Goal: Task Accomplishment & Management: Manage account settings

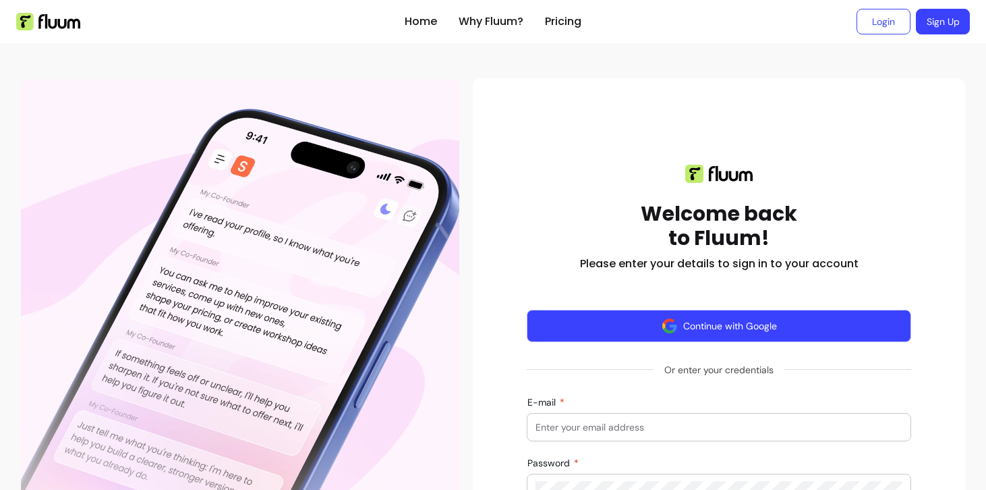
click at [757, 335] on button "Continue with Google" at bounding box center [719, 326] width 384 height 32
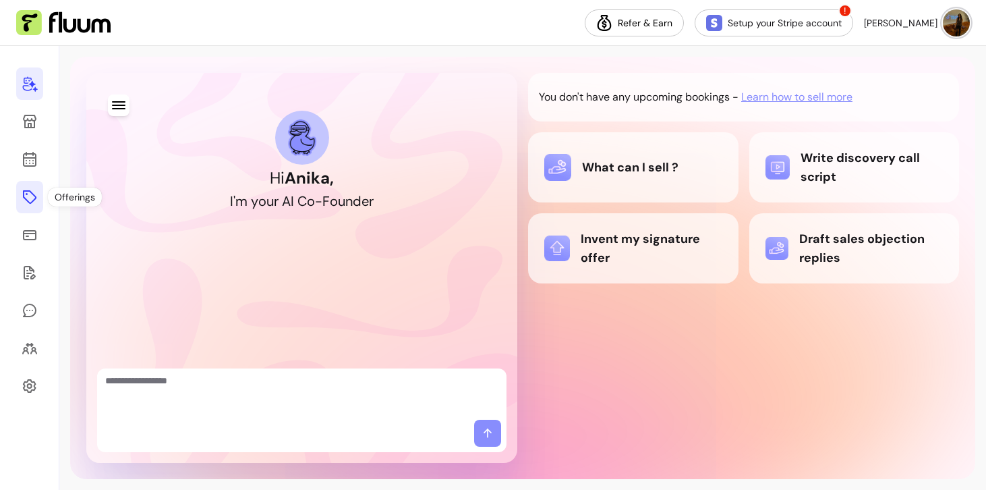
click at [23, 191] on icon at bounding box center [29, 196] width 13 height 13
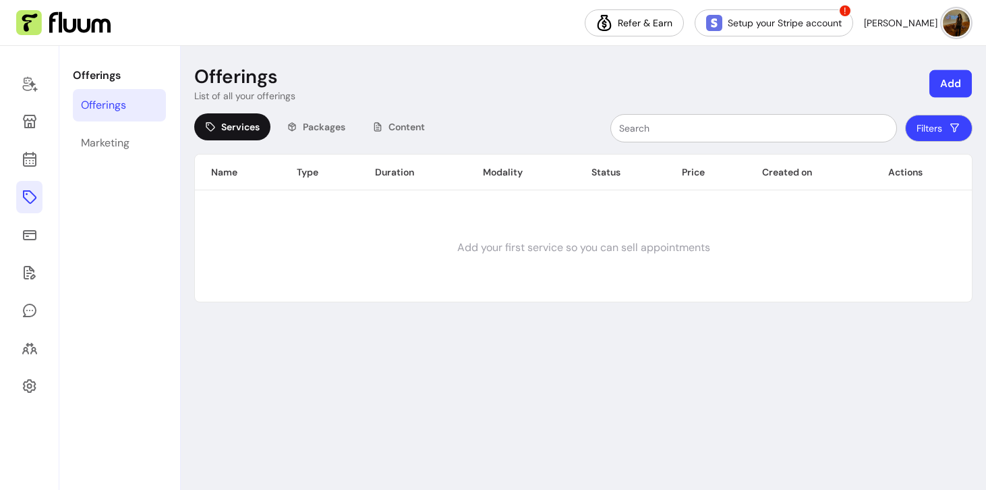
click at [932, 92] on button "Add" at bounding box center [951, 84] width 42 height 28
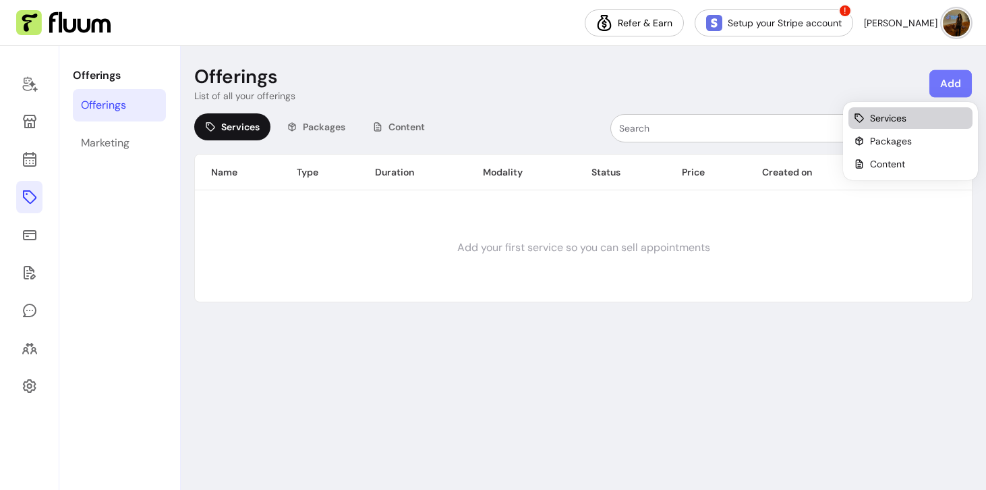
click at [921, 113] on div "Services" at bounding box center [910, 117] width 113 height 13
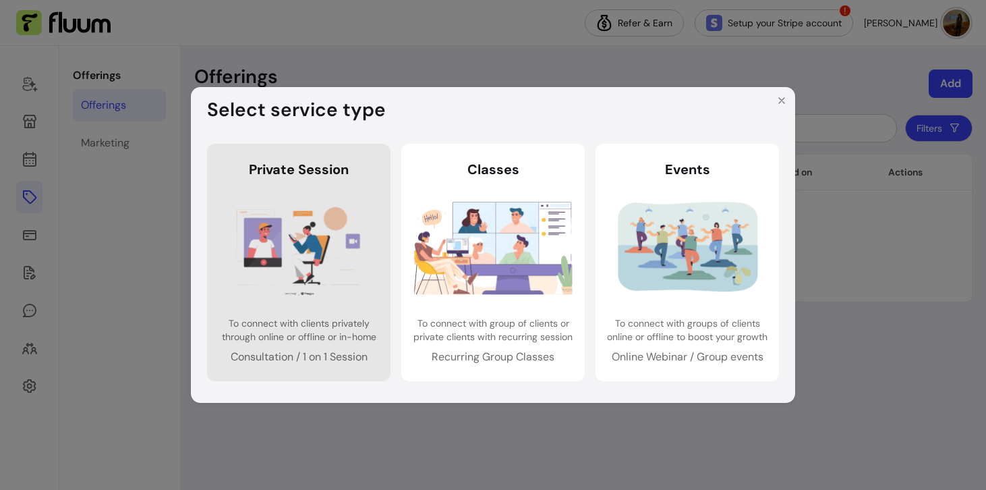
click at [360, 255] on img at bounding box center [299, 247] width 159 height 105
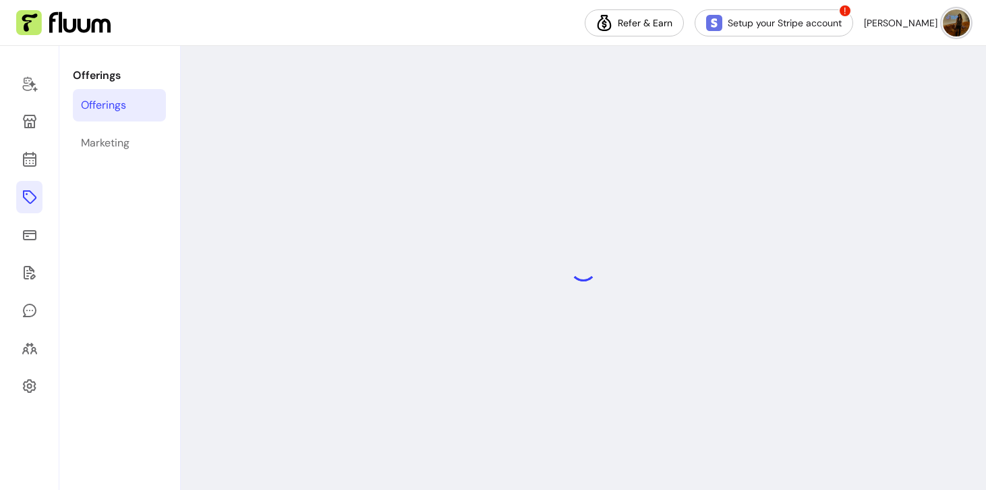
select select "***"
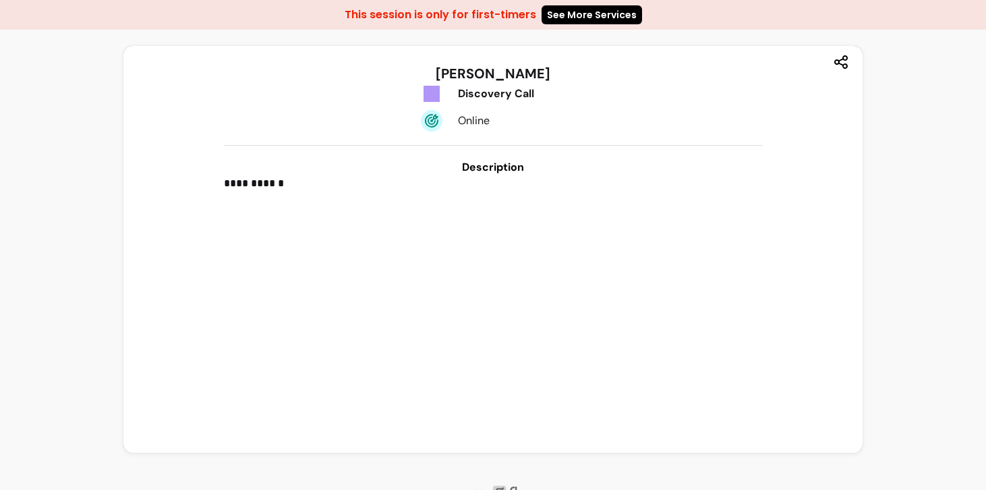
scroll to position [1, 0]
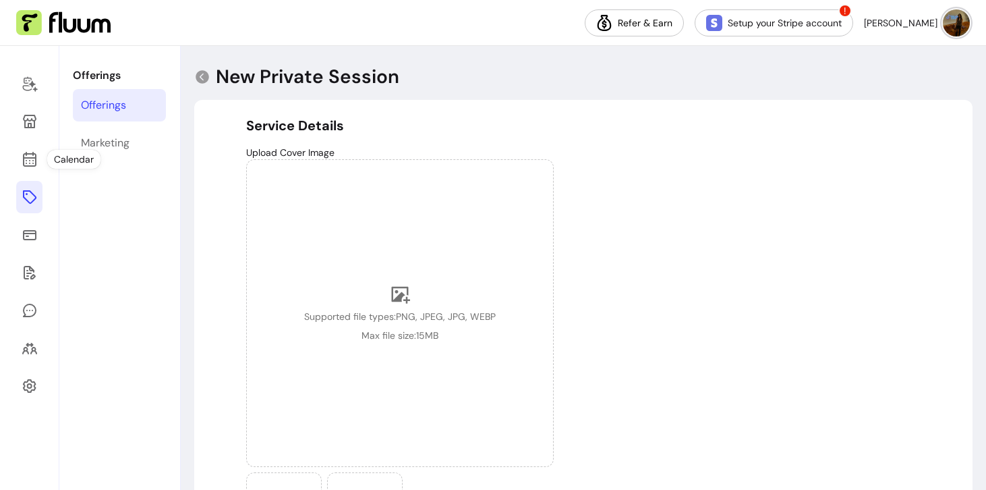
select select "***"
click at [31, 264] on icon at bounding box center [30, 272] width 16 height 16
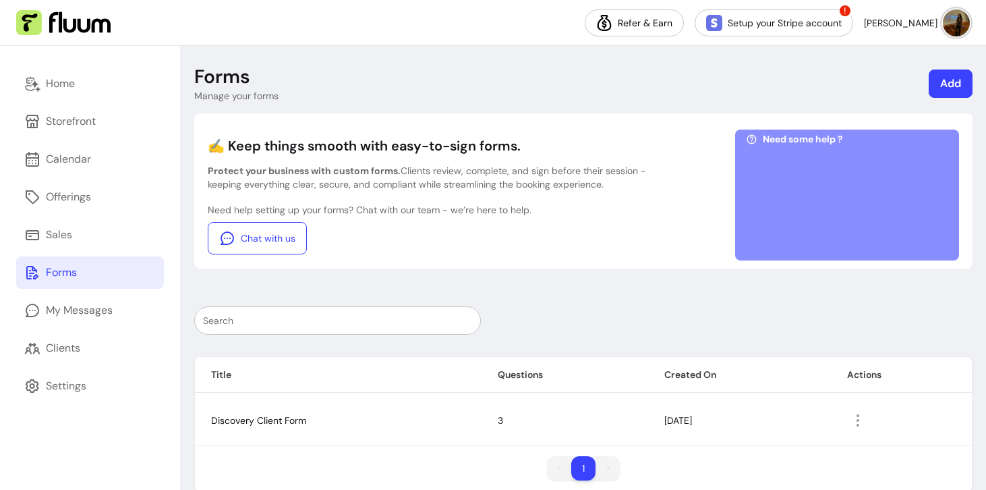
scroll to position [2, 0]
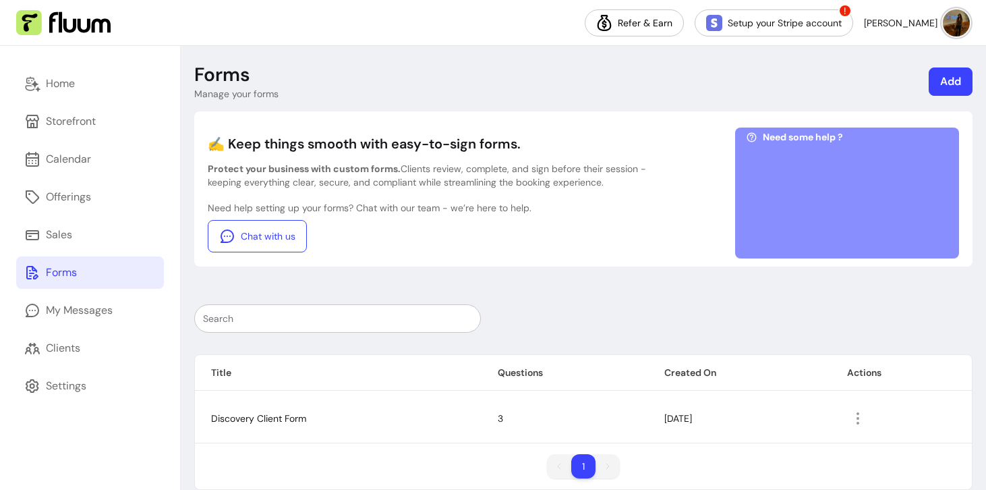
click at [954, 76] on link "Add" at bounding box center [951, 81] width 44 height 28
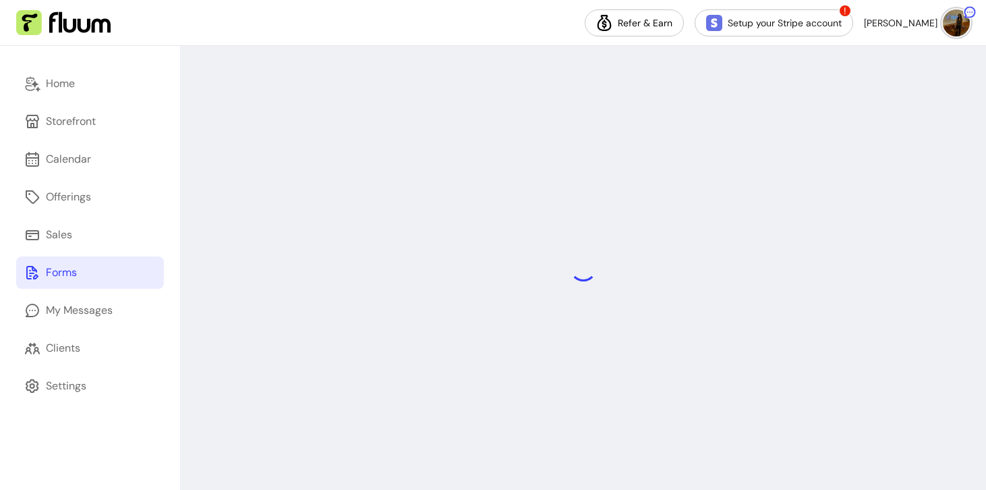
select select "*"
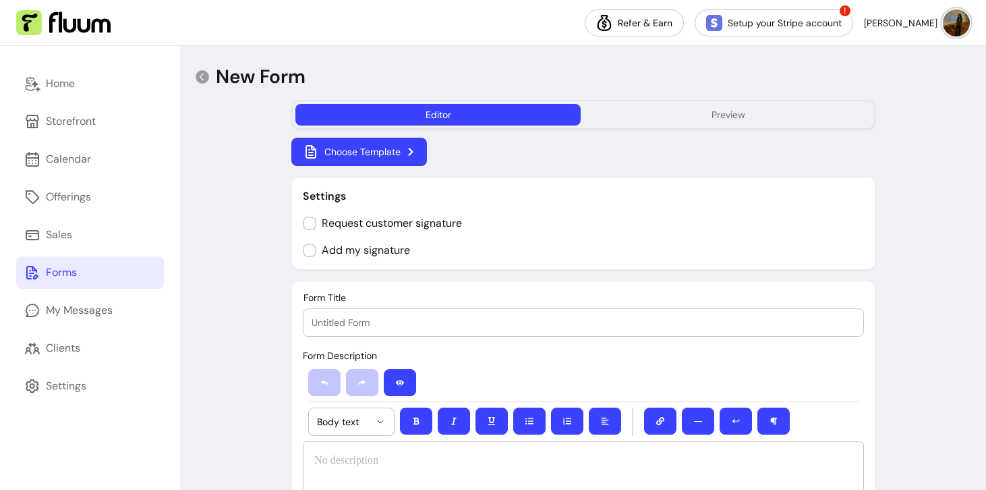
click at [399, 154] on button "Choose Template" at bounding box center [359, 152] width 136 height 28
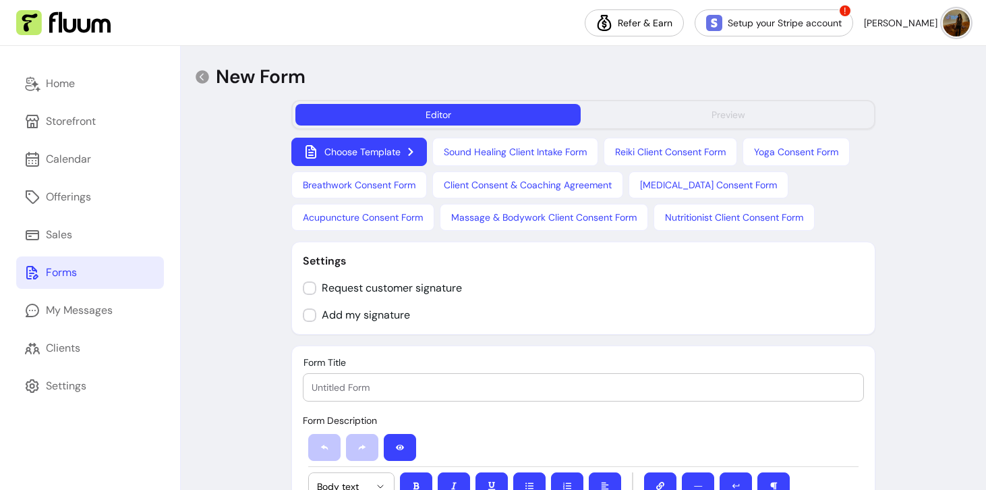
click at [641, 110] on button "Preview" at bounding box center [728, 115] width 285 height 22
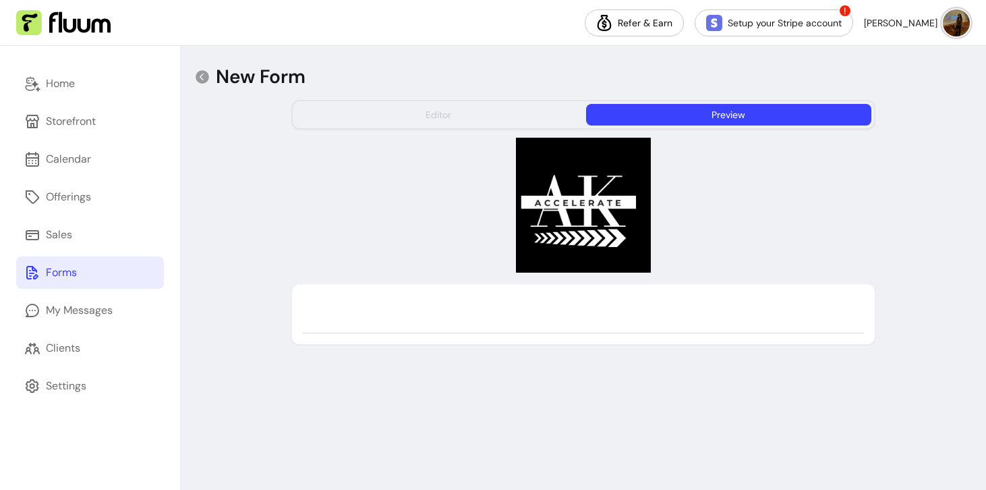
click at [498, 120] on button "Editor" at bounding box center [437, 115] width 285 height 22
select select "*"
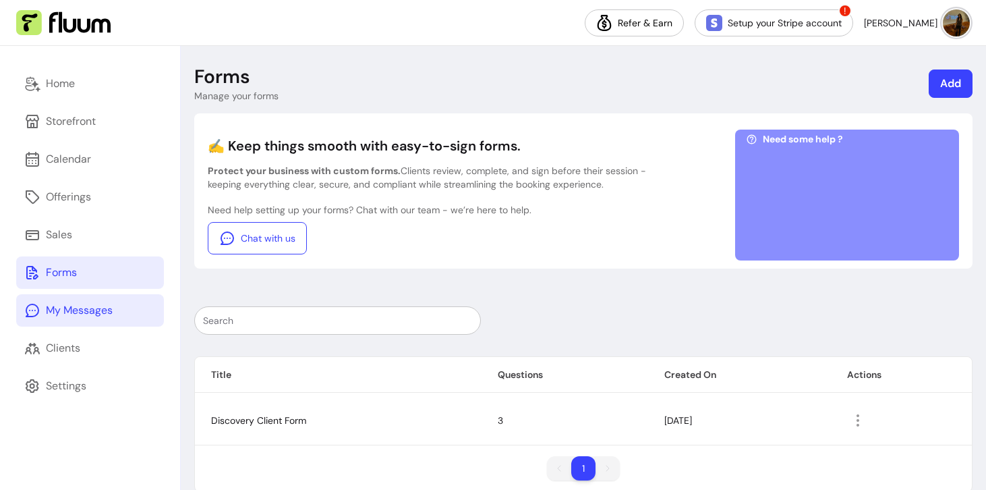
click at [114, 303] on link "My Messages" at bounding box center [90, 310] width 148 height 32
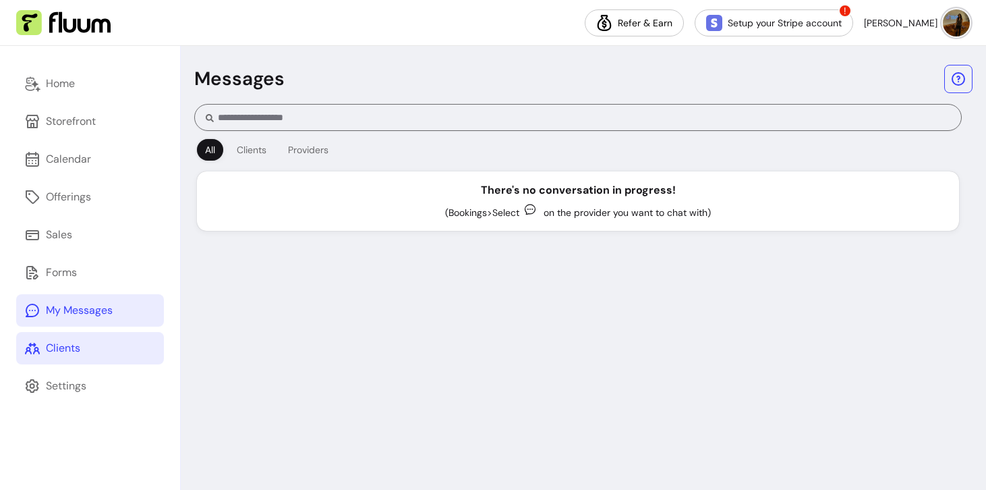
click at [80, 352] on div "Clients" at bounding box center [63, 348] width 34 height 16
